Goal: Transaction & Acquisition: Purchase product/service

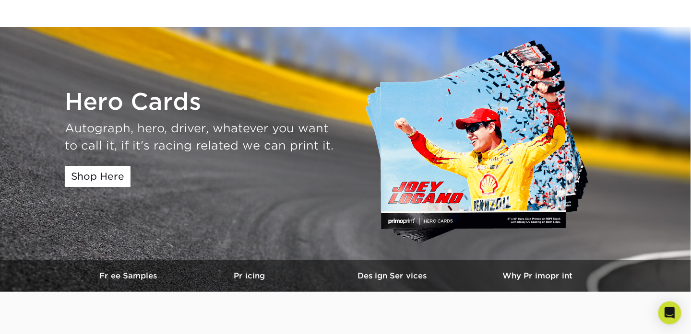
scroll to position [144, 0]
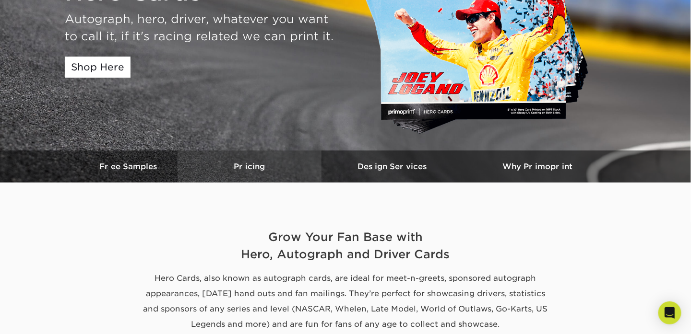
click at [261, 166] on h3 "Pricing" at bounding box center [249, 166] width 144 height 9
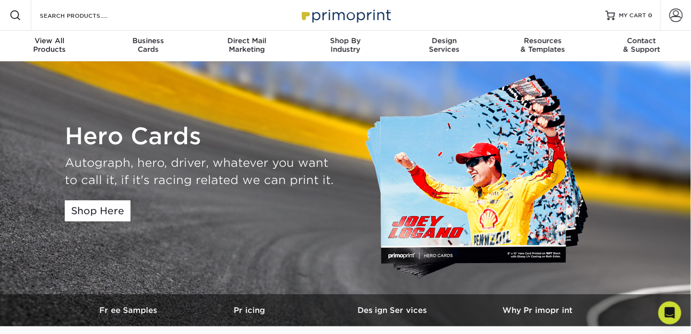
scroll to position [0, 0]
click at [81, 214] on link "Shop Here" at bounding box center [98, 210] width 66 height 21
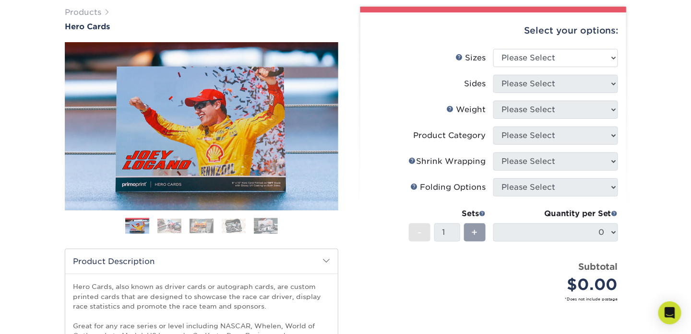
scroll to position [48, 0]
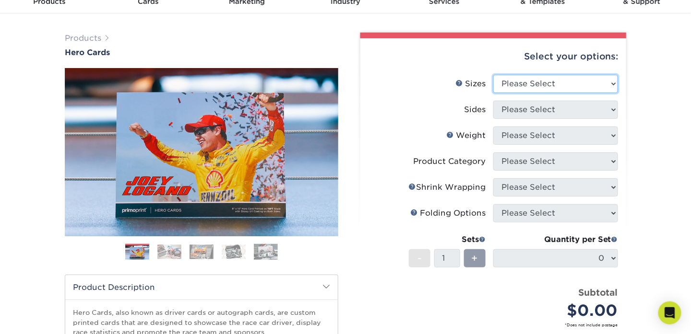
click at [551, 84] on select "Please Select 1.5" x 7" 4" x 6" 5" x 7" 6" x 8" 6" x 8.5" 6" x 9" 7" x 8.5" 7.5…" at bounding box center [555, 84] width 125 height 18
select select "8.00x10.00"
click at [493, 75] on select "Please Select 1.5" x 7" 4" x 6" 5" x 7" 6" x 8" 6" x 8.5" 6" x 9" 7" x 8.5" 7.5…" at bounding box center [555, 84] width 125 height 18
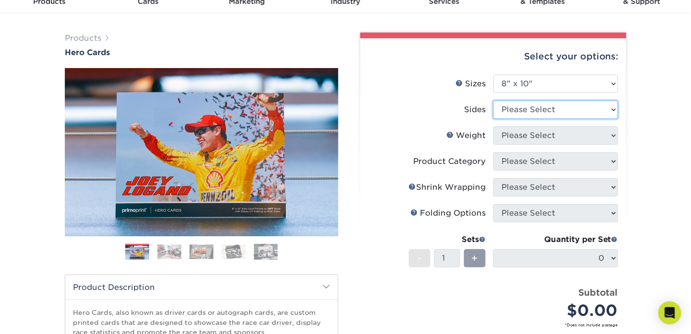
click at [526, 108] on select "Please Select Print Both Sides Print Front Only" at bounding box center [555, 110] width 125 height 18
select select "32d3c223-f82c-492b-b915-ba065a00862f"
click at [493, 101] on select "Please Select Print Both Sides Print Front Only" at bounding box center [555, 110] width 125 height 18
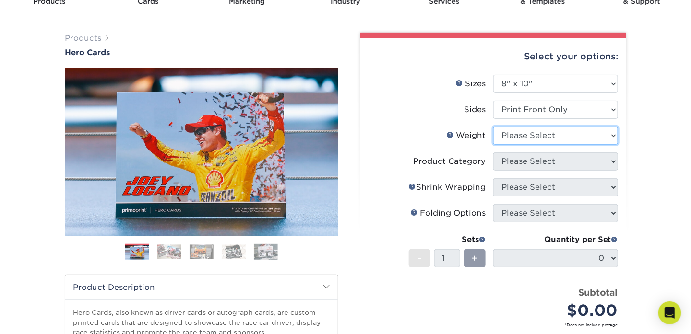
click at [537, 139] on select "Please Select 100LB 14PT 16PT" at bounding box center [555, 136] width 125 height 18
click at [537, 140] on select "Please Select 100LB 14PT 16PT" at bounding box center [555, 136] width 125 height 18
click at [534, 141] on select "Please Select 100LB 14PT 16PT" at bounding box center [555, 136] width 125 height 18
select select "100LB"
click at [493, 127] on select "Please Select 100LB 14PT 16PT" at bounding box center [555, 136] width 125 height 18
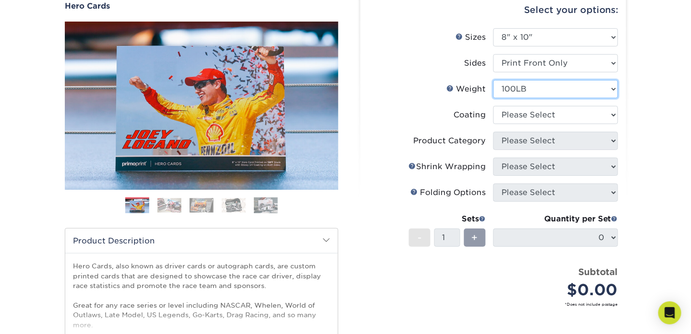
scroll to position [96, 0]
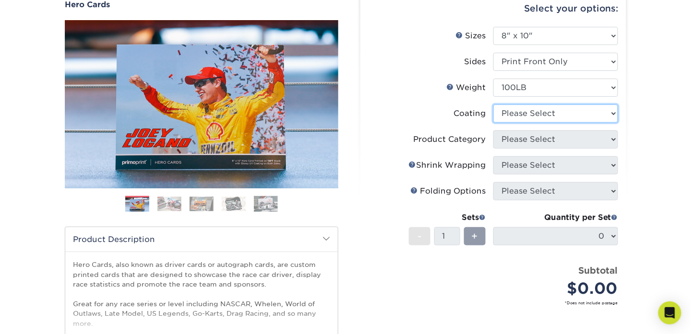
click at [515, 120] on select at bounding box center [555, 114] width 125 height 18
select select "3e7618de-abca-4bda-9f97-8b9129e913d8"
click at [493, 105] on select at bounding box center [555, 114] width 125 height 18
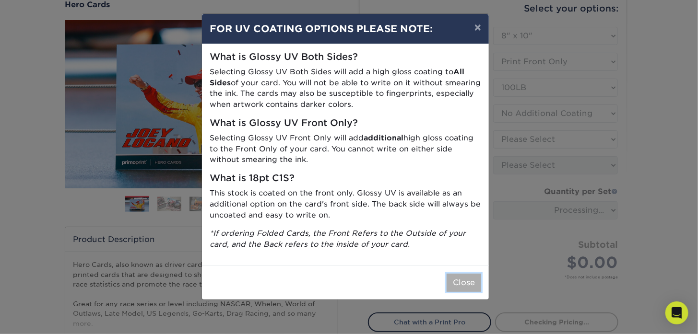
click at [466, 280] on button "Close" at bounding box center [463, 283] width 35 height 18
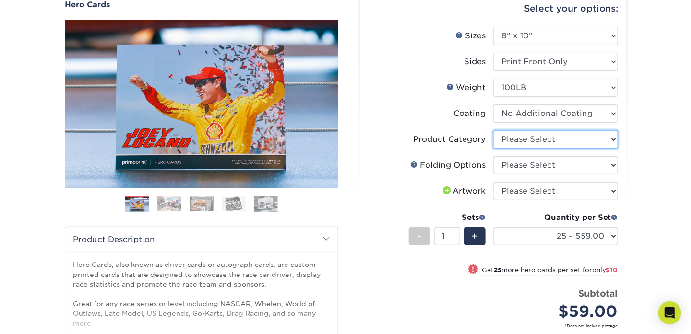
click at [539, 138] on select "Please Select Flyers and Brochures" at bounding box center [555, 139] width 125 height 18
select select "1a668080-6b7c-4174-b399-2c3833b27ef4"
click at [493, 130] on select "Please Select Flyers and Brochures" at bounding box center [555, 139] width 125 height 18
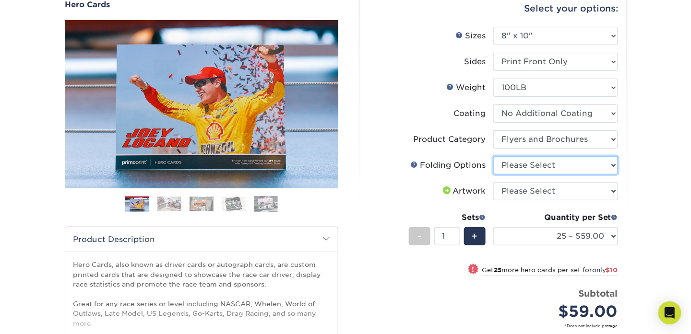
click at [538, 168] on select "Please Select FLAT - No Folding" at bounding box center [555, 165] width 125 height 18
select select "9b1d5825-34d1-4721-9874-ed79abb003d7"
click at [493, 156] on select "Please Select FLAT - No Folding" at bounding box center [555, 165] width 125 height 18
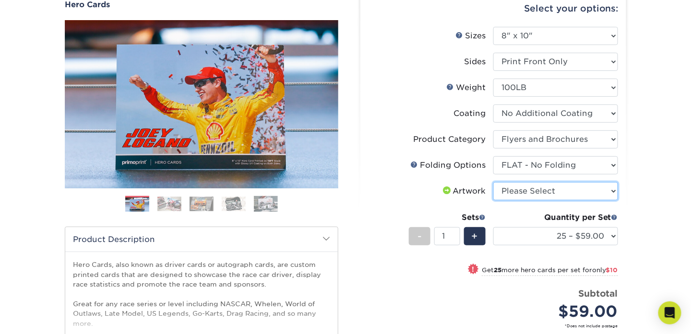
click at [538, 189] on select "Please Select I will upload files I need a design - $150" at bounding box center [555, 191] width 125 height 18
select select "upload"
click at [493, 182] on select "Please Select I will upload files I need a design - $150" at bounding box center [555, 191] width 125 height 18
